Goal: Navigation & Orientation: Understand site structure

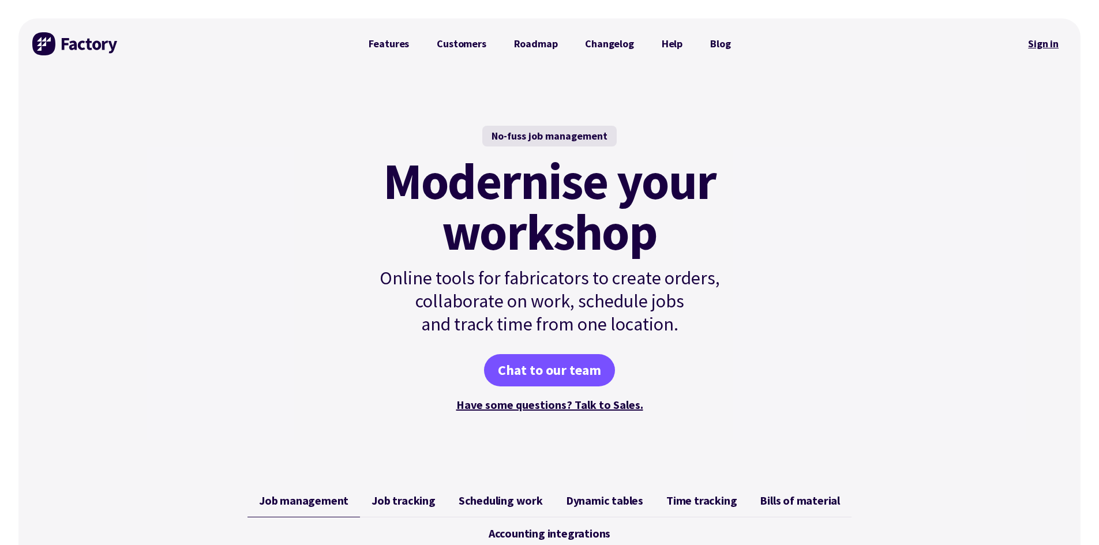
click at [1033, 47] on link "Sign in" at bounding box center [1043, 44] width 47 height 27
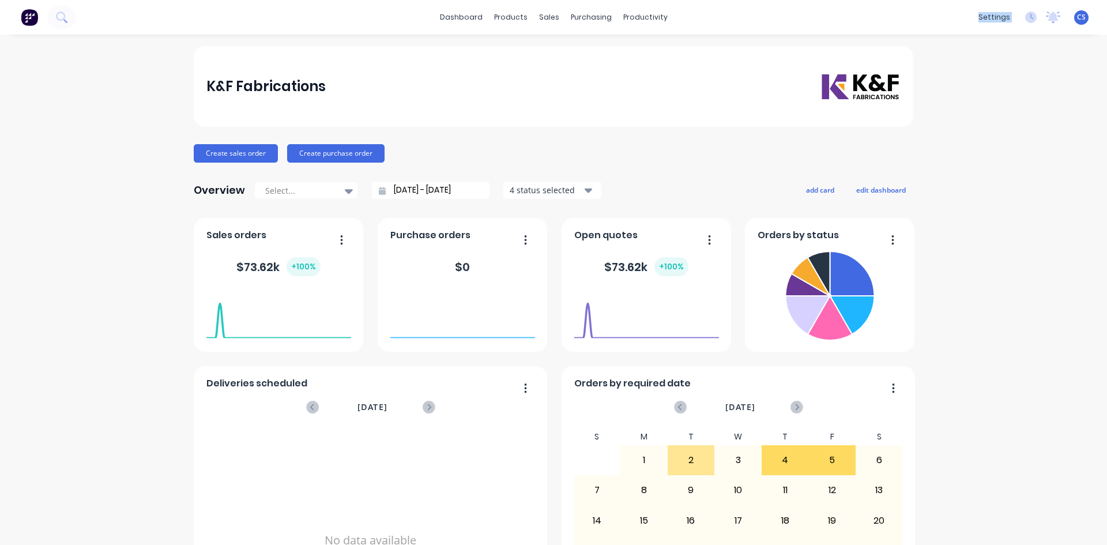
drag, startPoint x: 735, startPoint y: 12, endPoint x: 1203, endPoint y: 27, distance: 468.1
click at [1107, 27] on html "dashboard products sales purchasing productivity dashboard products Product Cat…" at bounding box center [553, 272] width 1107 height 545
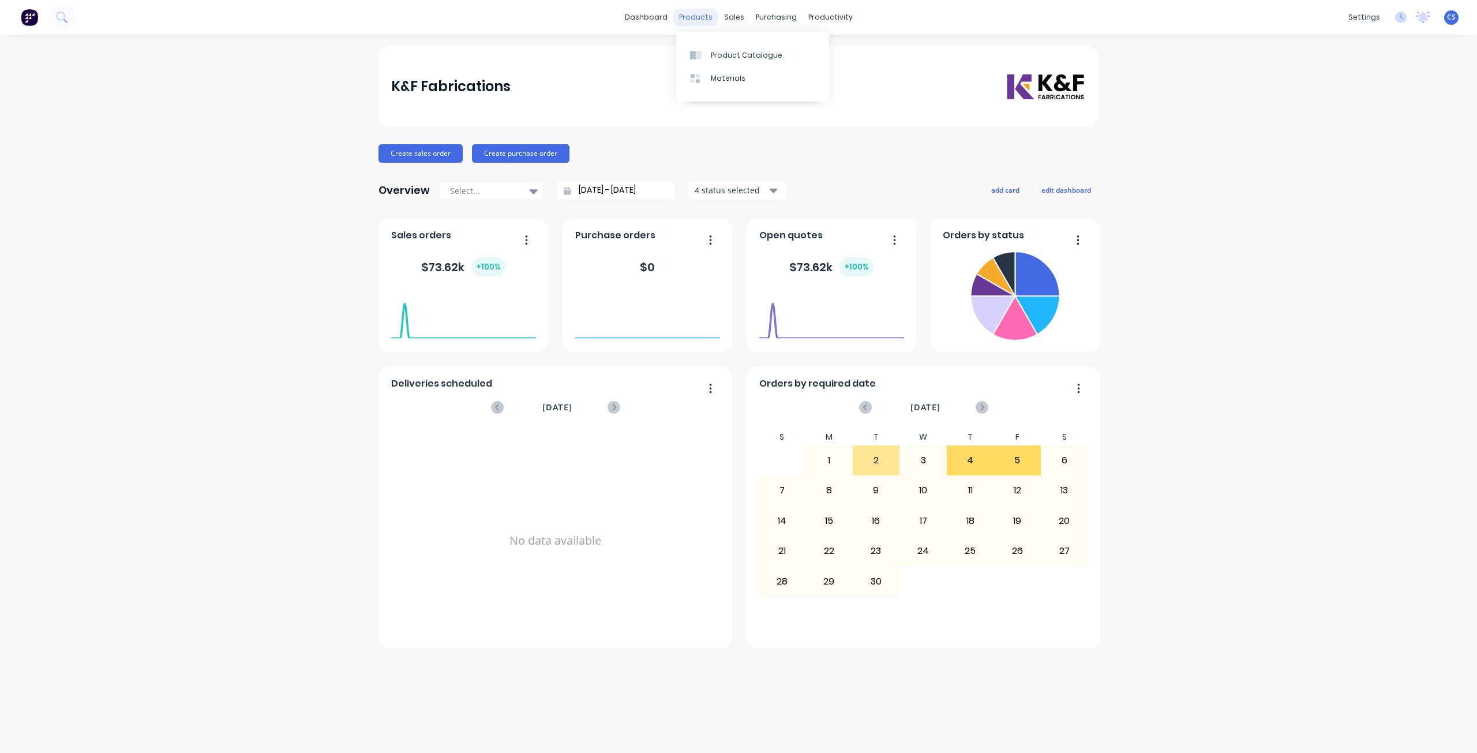
click at [699, 20] on div "products" at bounding box center [695, 17] width 45 height 17
click at [719, 54] on div "Product Catalogue" at bounding box center [747, 55] width 72 height 10
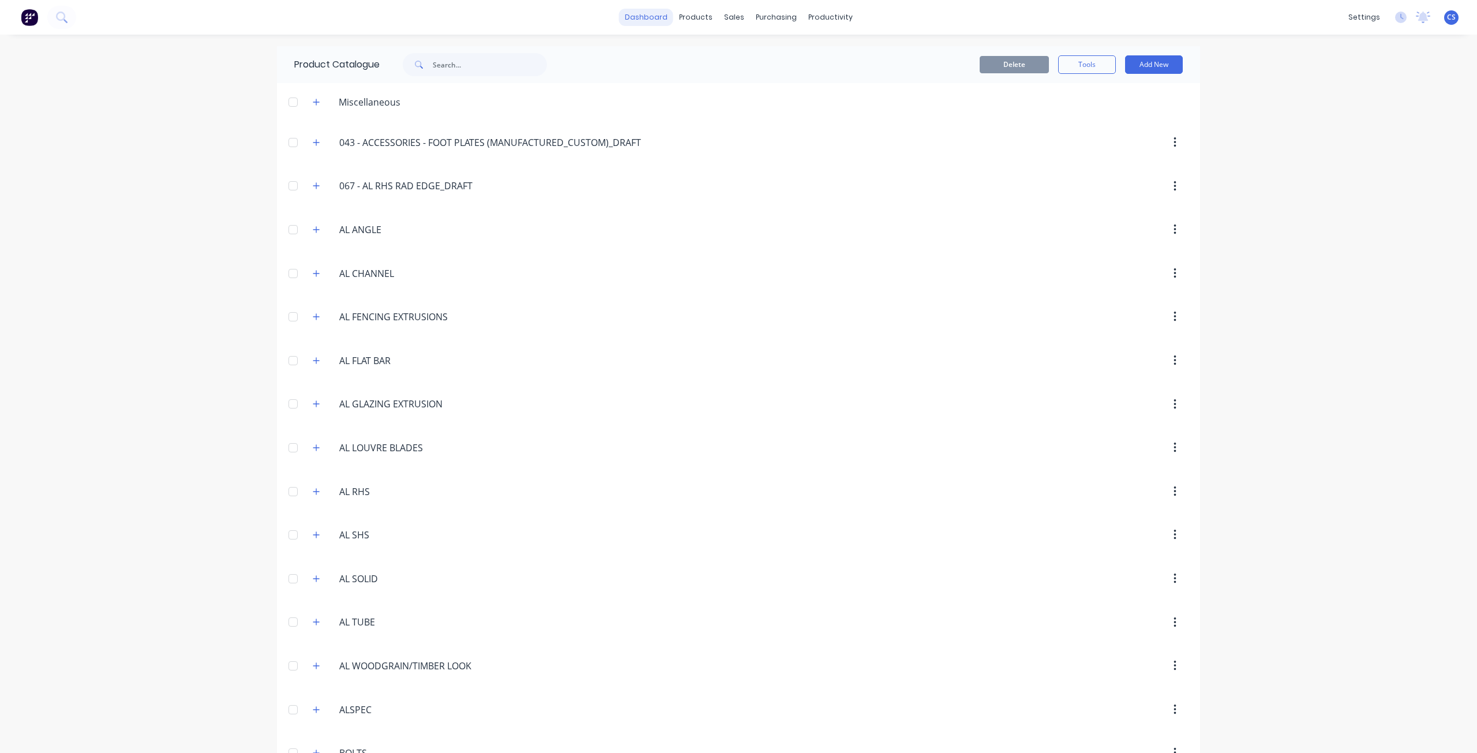
click at [665, 21] on link "dashboard" at bounding box center [646, 17] width 54 height 17
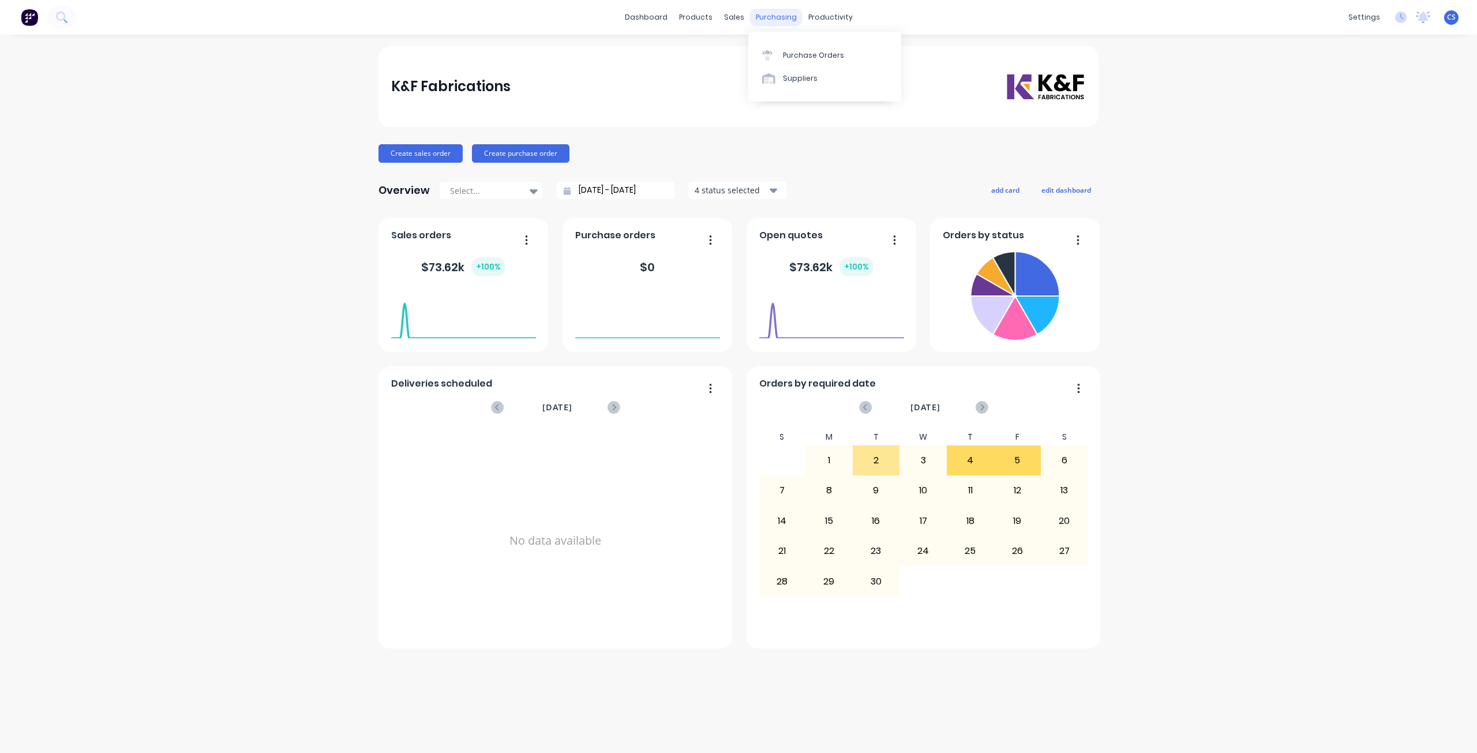
click at [751, 18] on div "purchasing" at bounding box center [776, 17] width 52 height 17
click at [712, 22] on div "products" at bounding box center [695, 17] width 45 height 17
click at [717, 77] on div "Materials" at bounding box center [728, 78] width 35 height 10
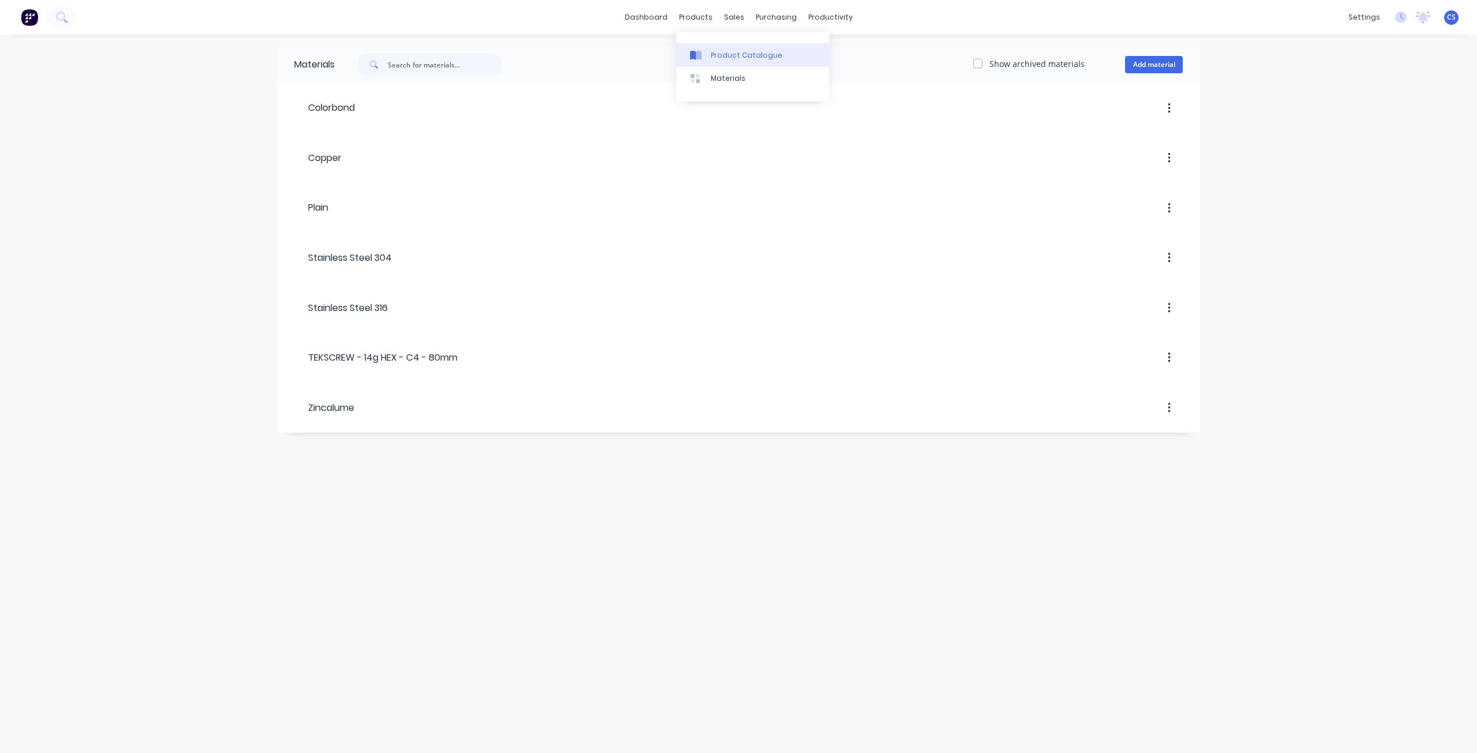
click at [716, 51] on div "Product Catalogue" at bounding box center [747, 55] width 72 height 10
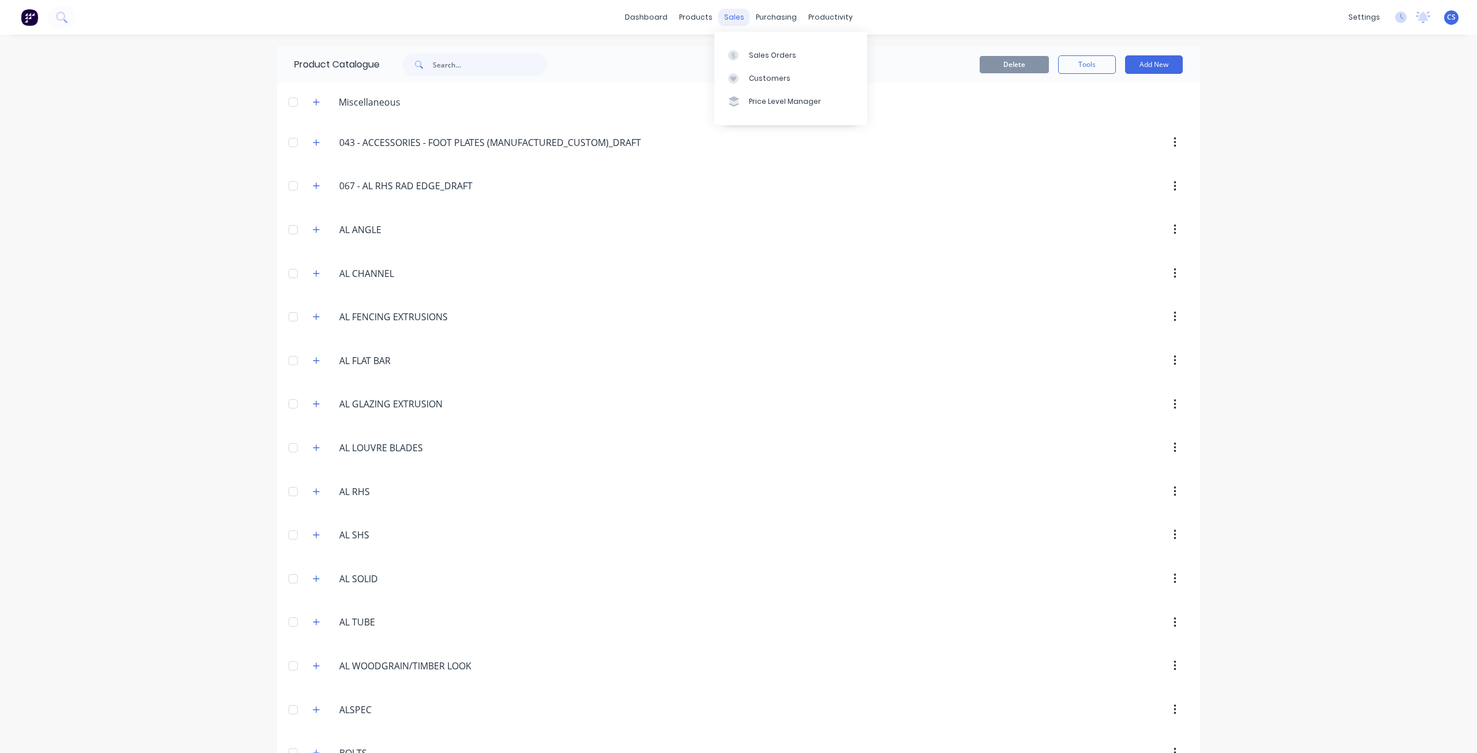
click at [738, 21] on div "sales" at bounding box center [734, 17] width 32 height 17
click at [753, 49] on link "Sales Orders" at bounding box center [790, 54] width 153 height 23
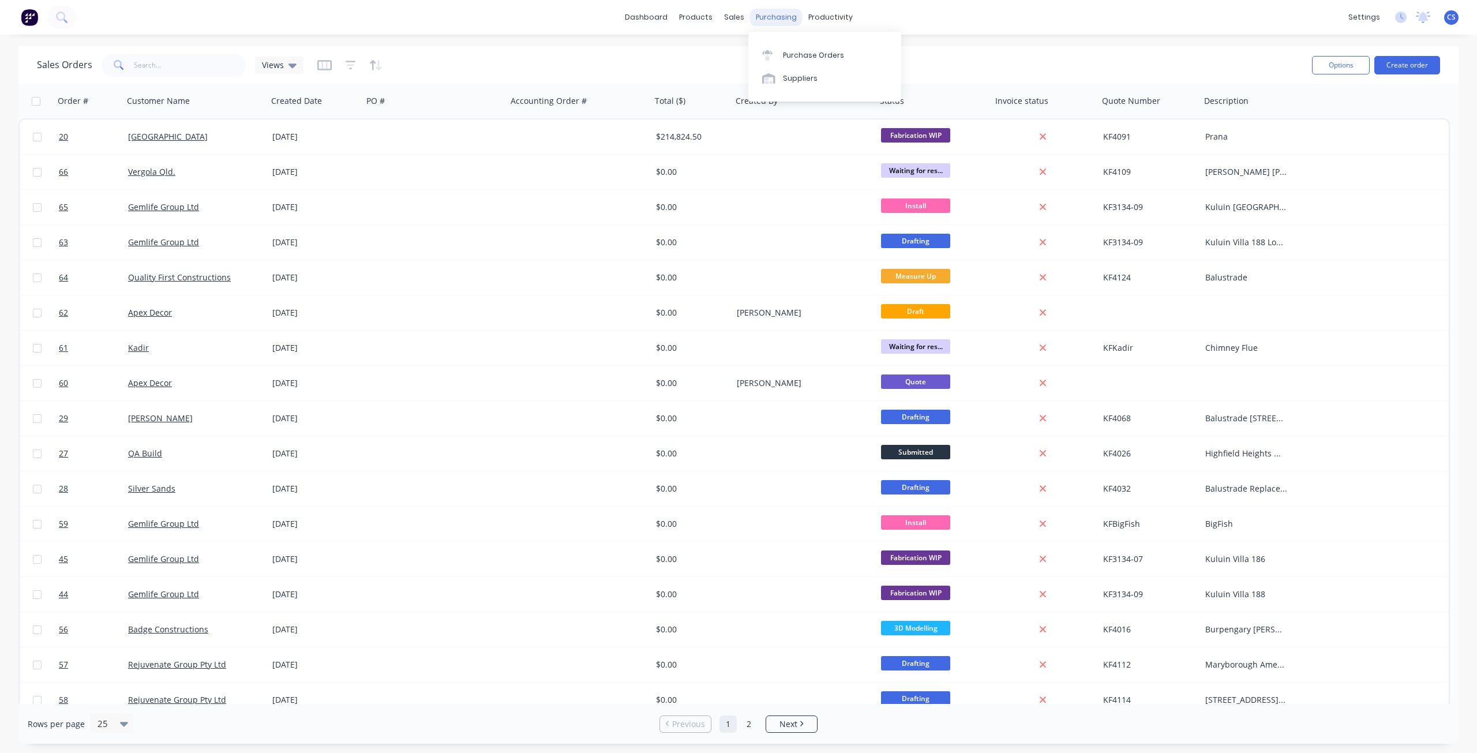
click at [764, 18] on div "purchasing" at bounding box center [776, 17] width 52 height 17
click at [779, 52] on div at bounding box center [770, 55] width 17 height 10
